Goal: Navigation & Orientation: Find specific page/section

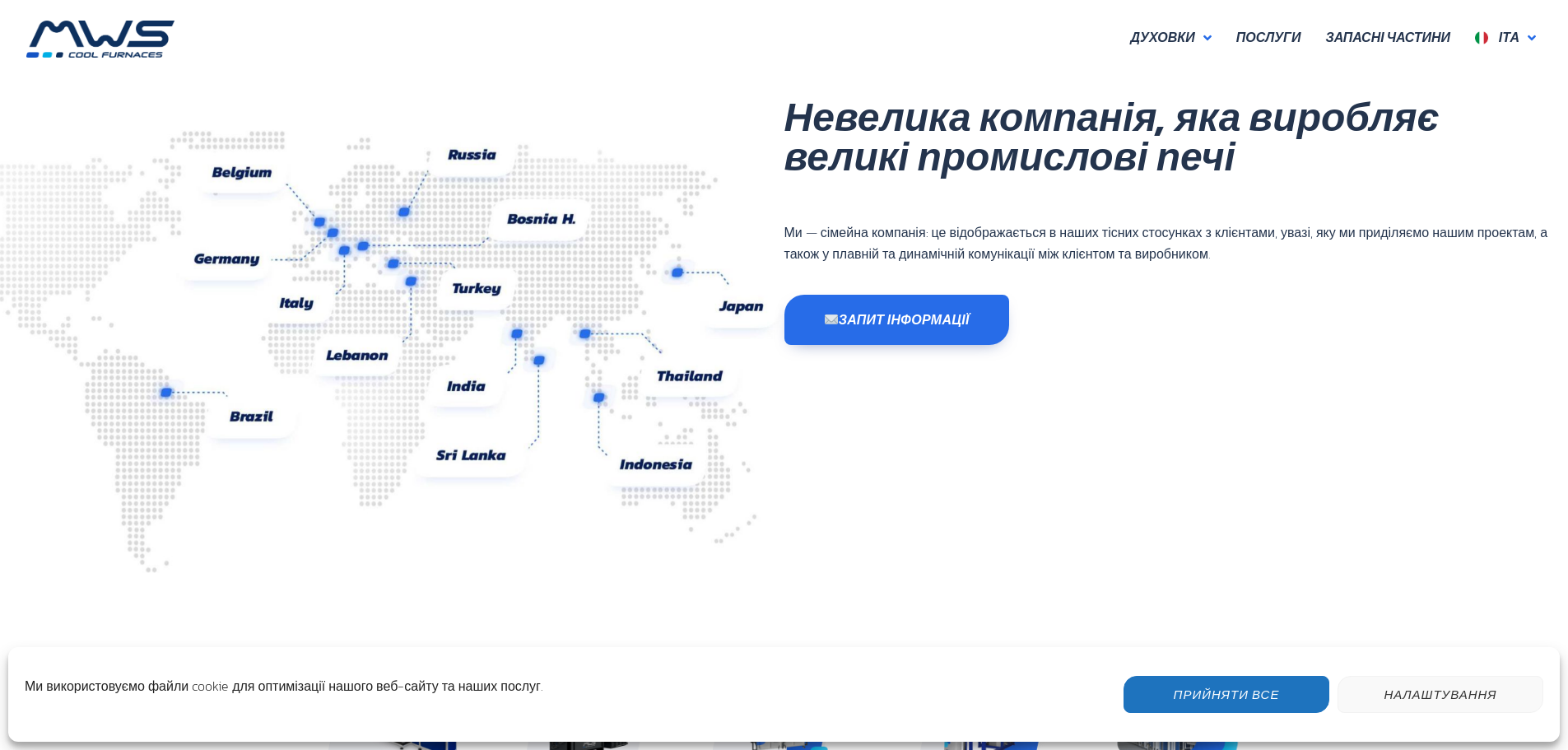
scroll to position [438, 988]
click at [1517, 42] on font "Іта" at bounding box center [1509, 37] width 20 height 19
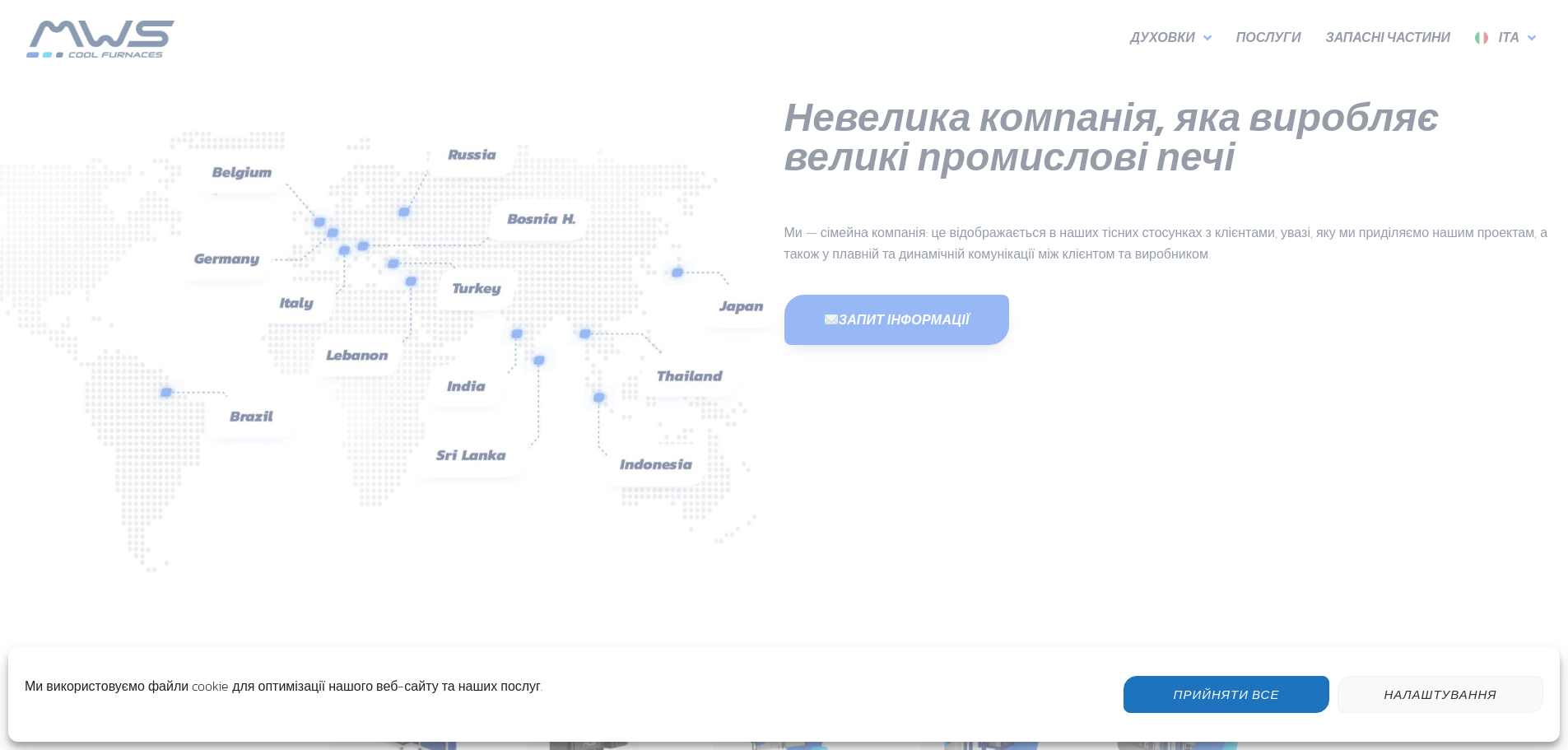
scroll to position [438, 988]
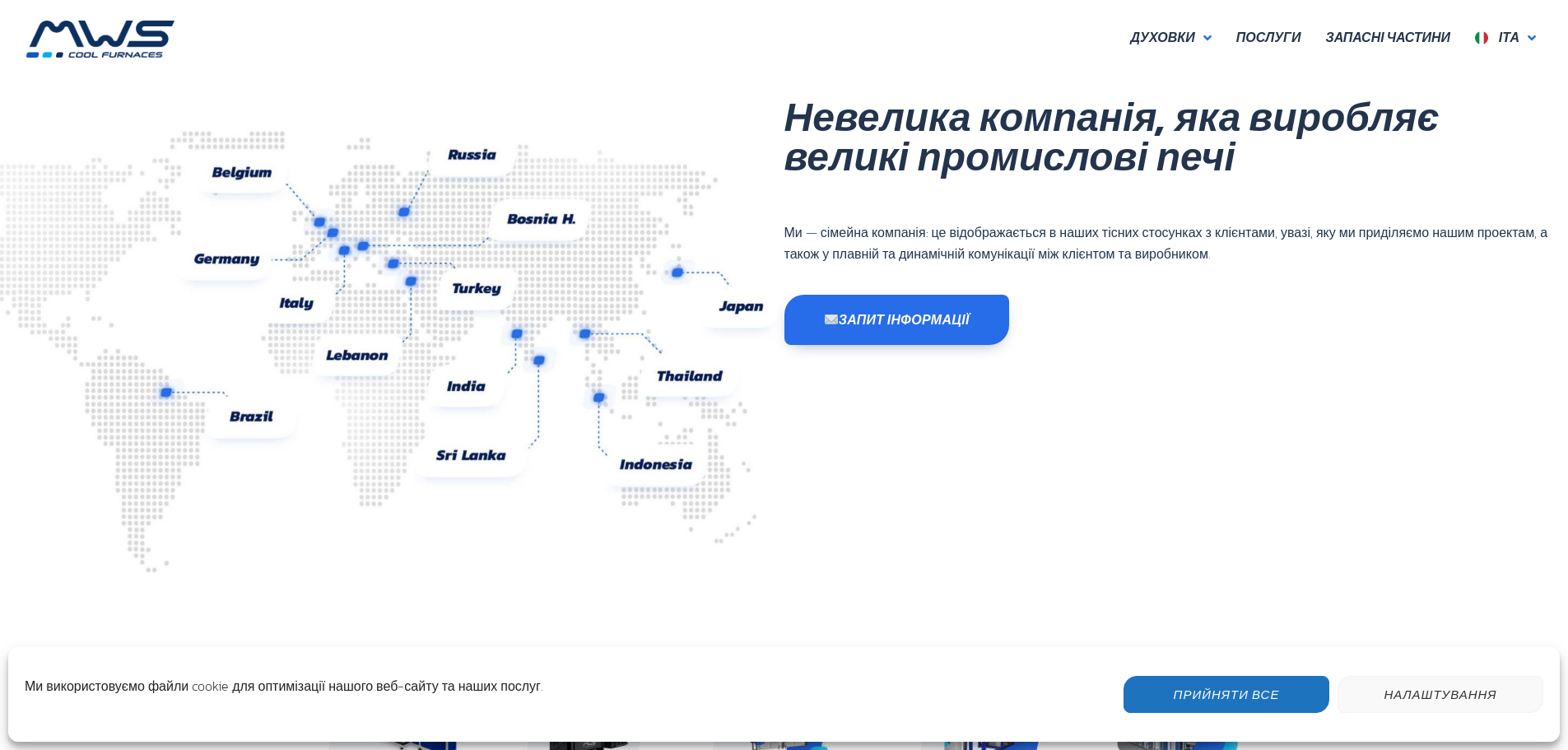
click at [915, 245] on font "Ми — сімейна компанія: це відображається в наших тісних стосунках з клієнтами, …" at bounding box center [1166, 243] width 764 height 41
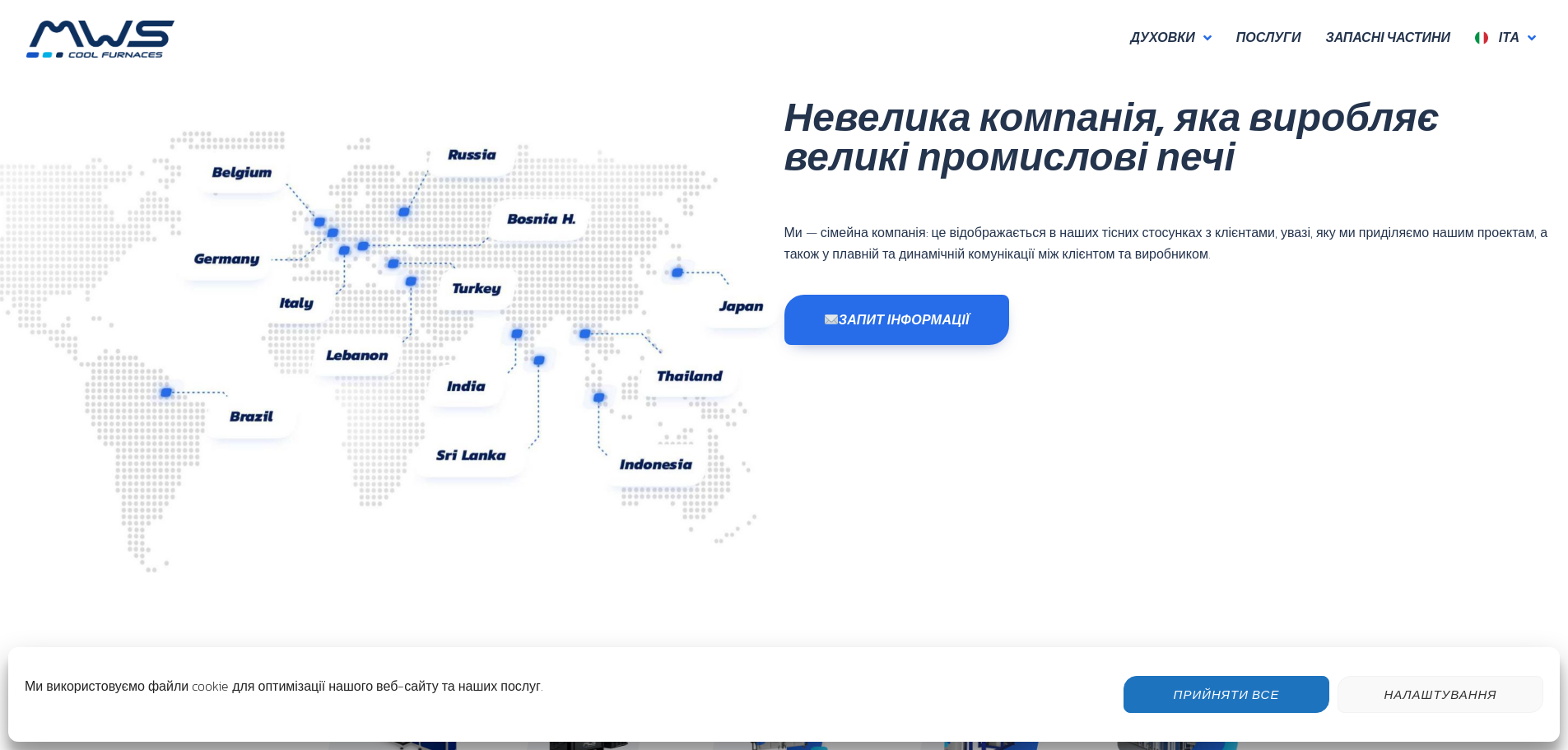
click at [1301, 700] on button "Прийняти все" at bounding box center [1227, 695] width 206 height 37
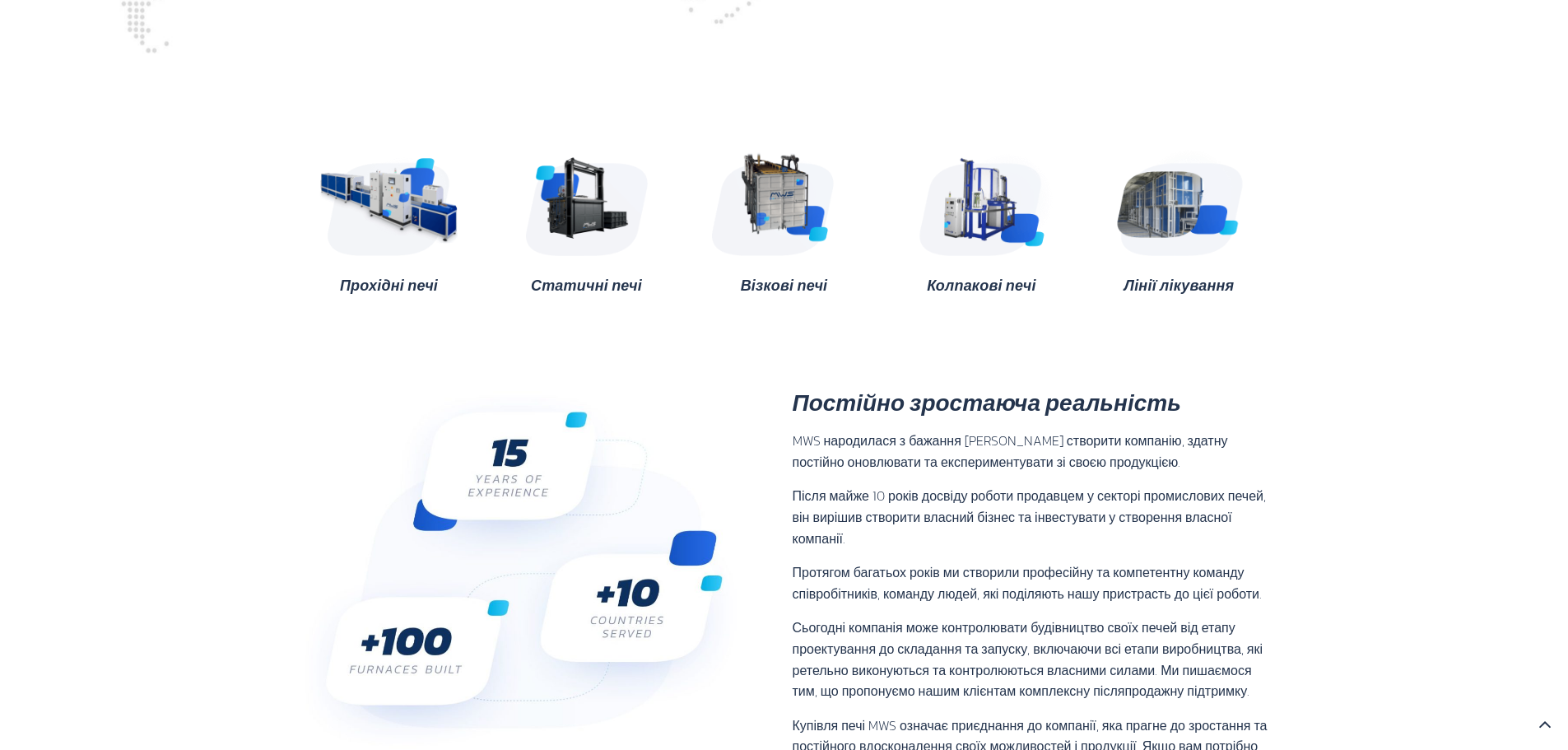
scroll to position [0, 0]
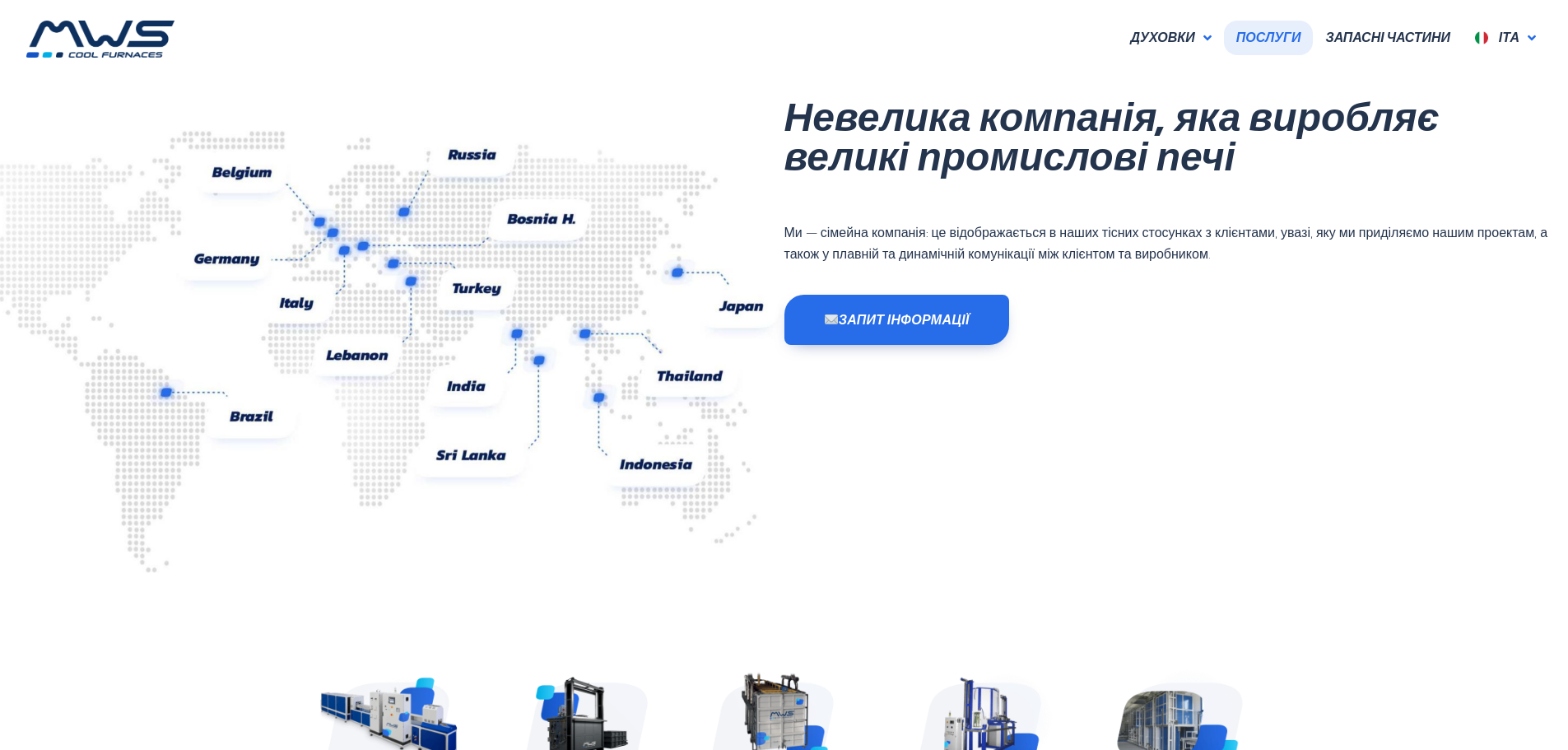
click at [1275, 44] on font "Послуги" at bounding box center [1268, 37] width 65 height 19
